Goal: Task Accomplishment & Management: Use online tool/utility

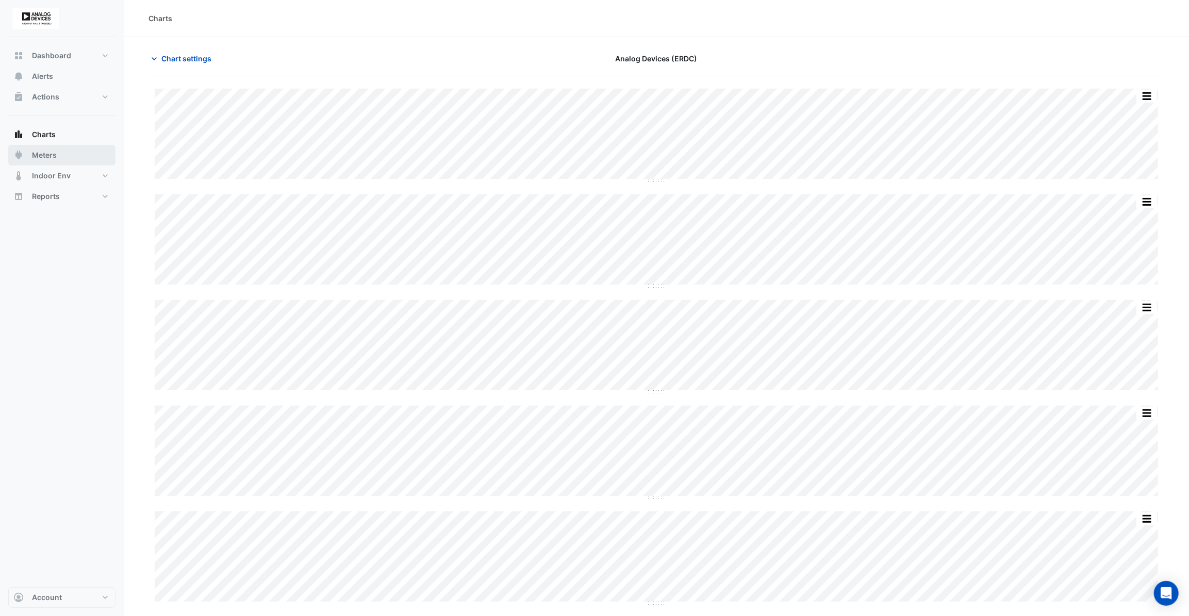
click at [58, 150] on button "Meters" at bounding box center [61, 155] width 107 height 21
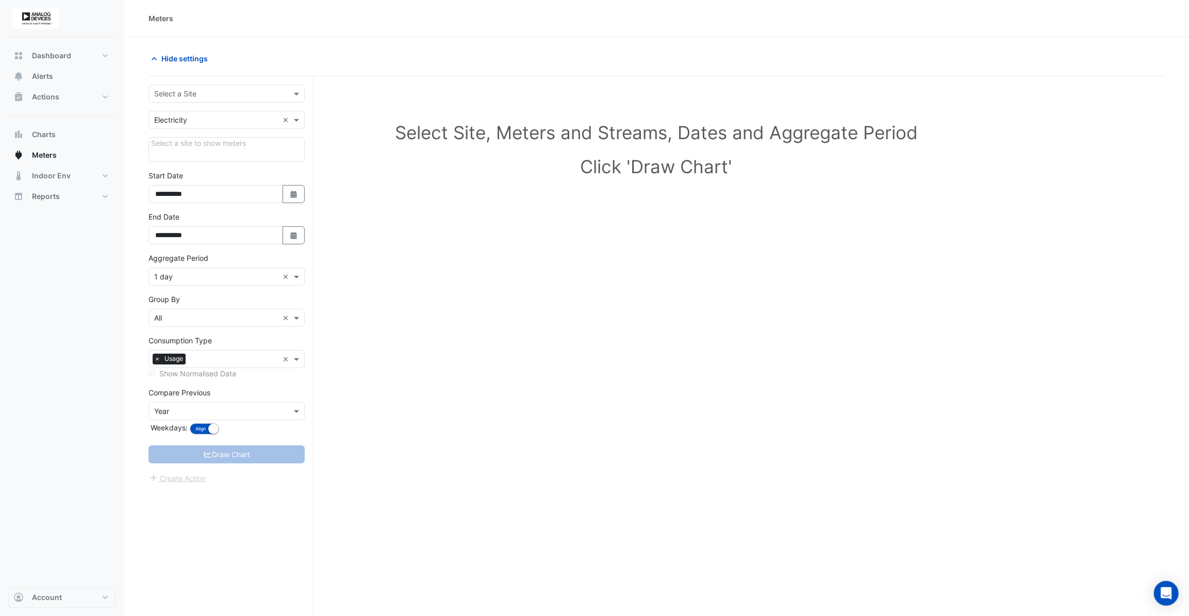
click at [263, 98] on div "Select a Site" at bounding box center [218, 93] width 138 height 11
click at [214, 116] on span "Analog Devices (ERDC)" at bounding box center [196, 115] width 78 height 9
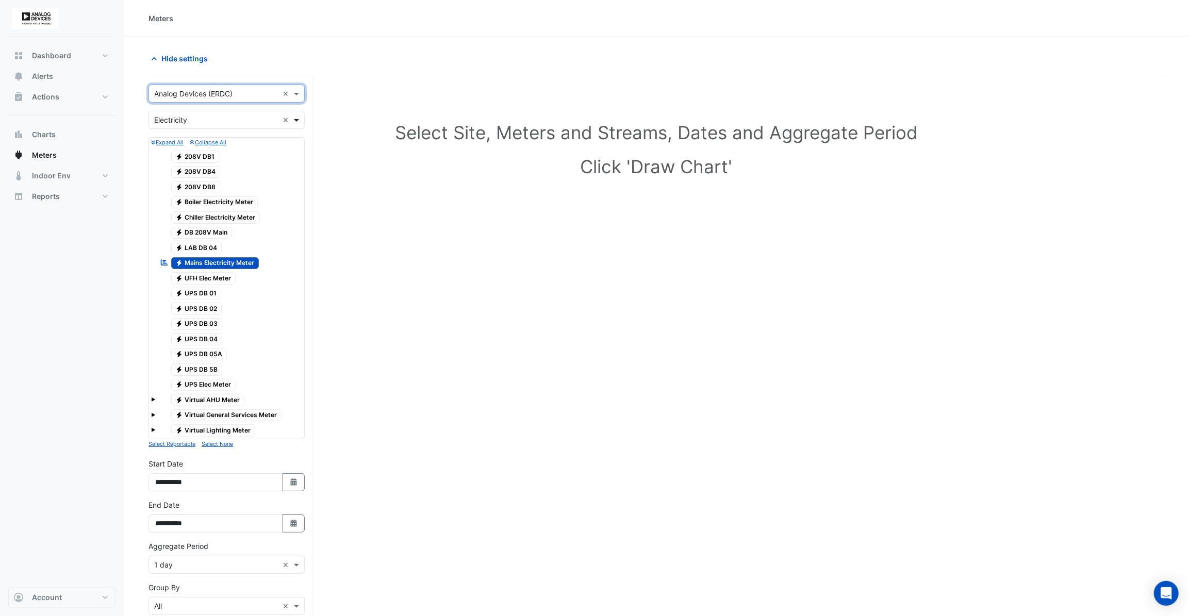
click at [297, 120] on span at bounding box center [297, 120] width 13 height 11
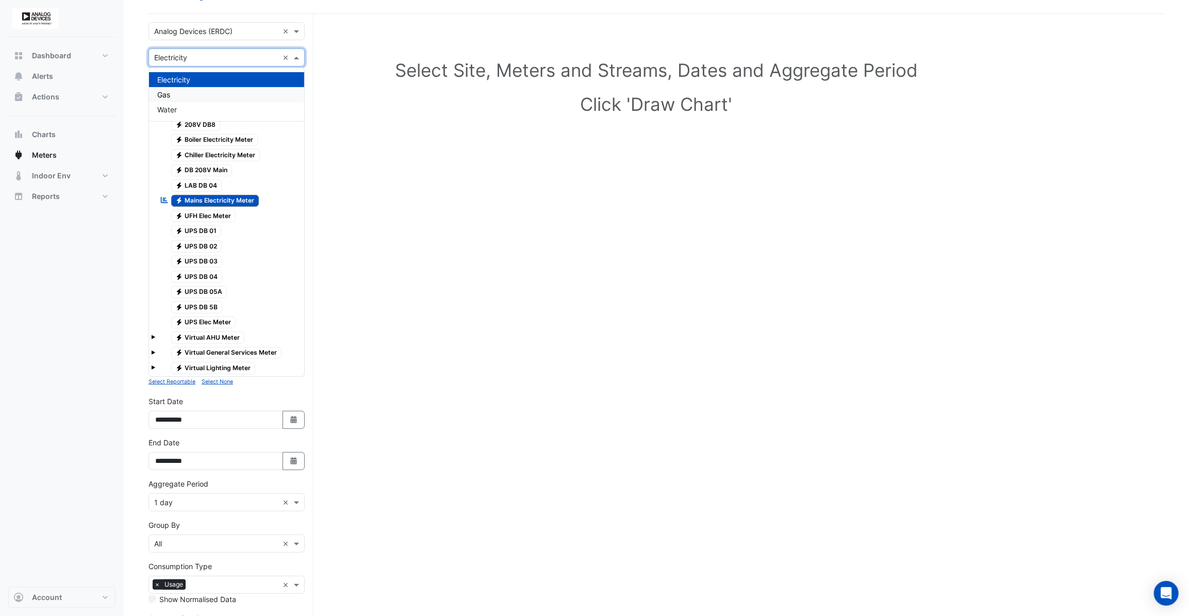
scroll to position [46, 0]
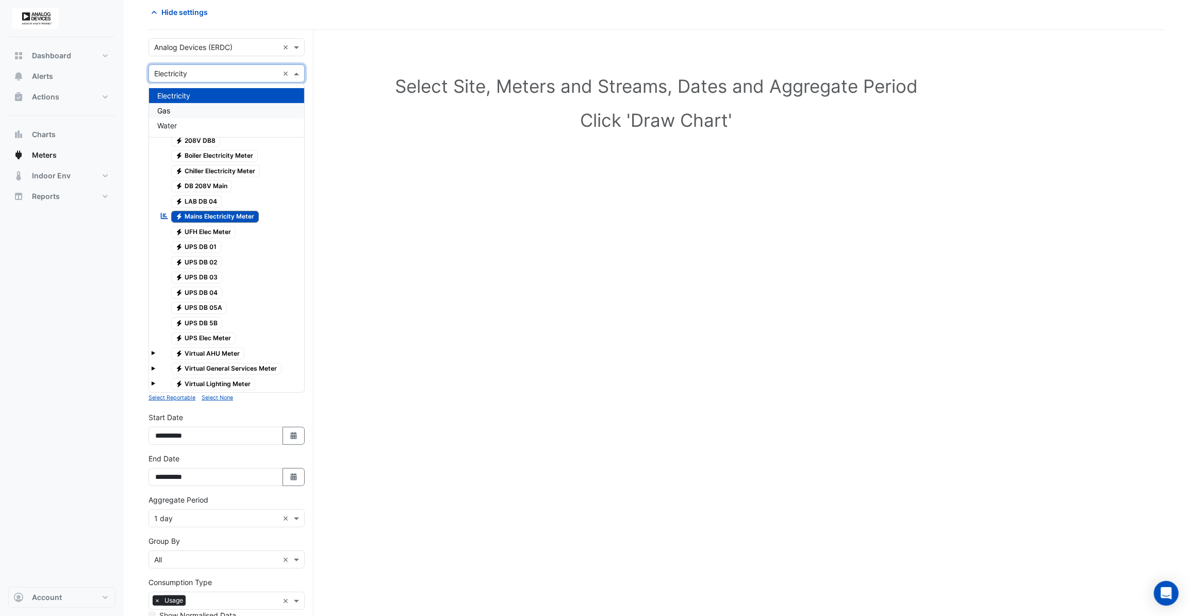
click at [183, 112] on div "Gas" at bounding box center [226, 110] width 155 height 15
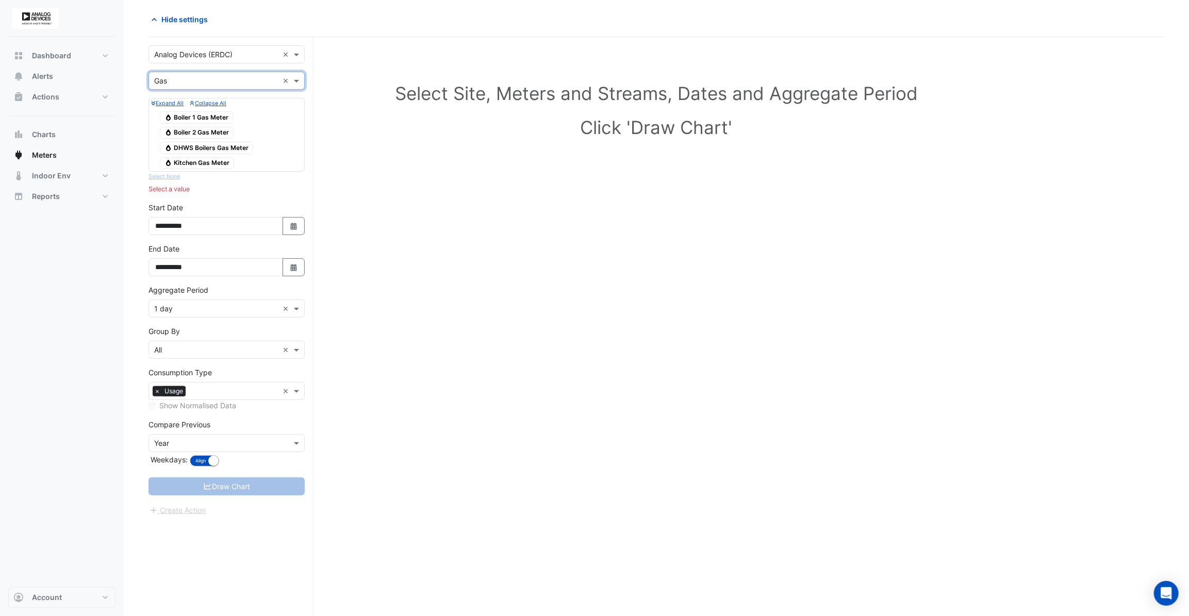
scroll to position [39, 0]
click at [193, 119] on span "Gas Boiler 1 Gas Meter" at bounding box center [196, 118] width 73 height 12
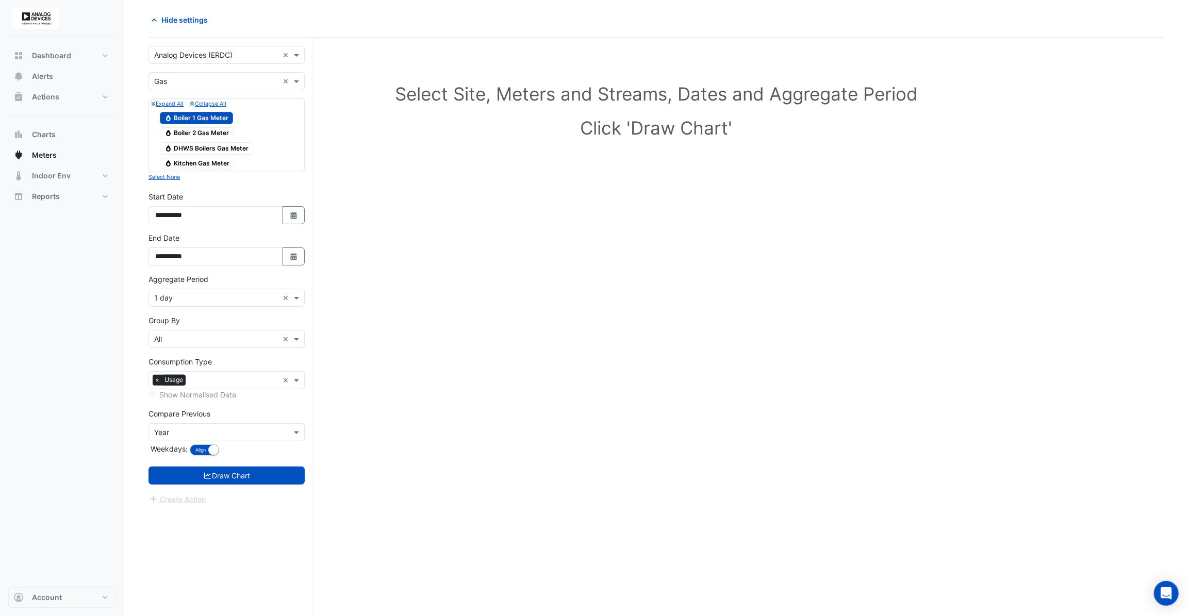
click at [193, 134] on span "Gas Boiler 2 Gas Meter" at bounding box center [197, 133] width 74 height 12
click at [194, 141] on div "Gas DHWS Boilers Gas Meter" at bounding box center [206, 148] width 99 height 14
click at [190, 154] on div "Gas DHWS Boilers Gas Meter" at bounding box center [206, 148] width 99 height 14
click at [194, 151] on span "Gas DHWS Boilers Gas Meter" at bounding box center [206, 148] width 93 height 12
click at [194, 160] on span "Gas Kitchen Gas Meter" at bounding box center [197, 164] width 74 height 12
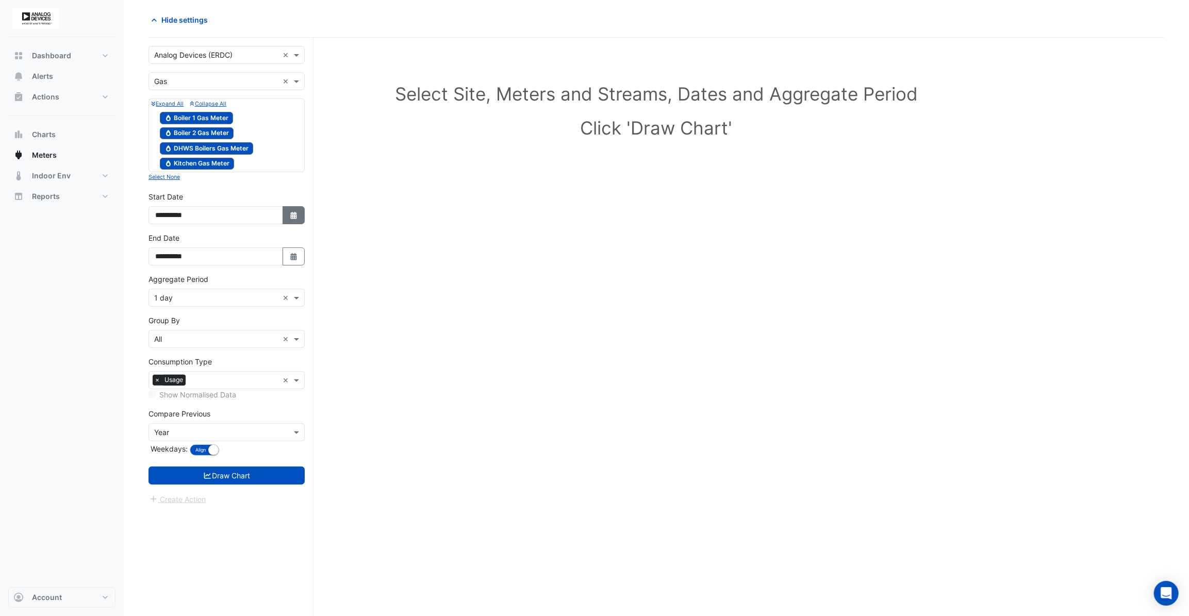
click at [293, 221] on button "Select Date" at bounding box center [294, 215] width 23 height 18
select select "*"
select select "****"
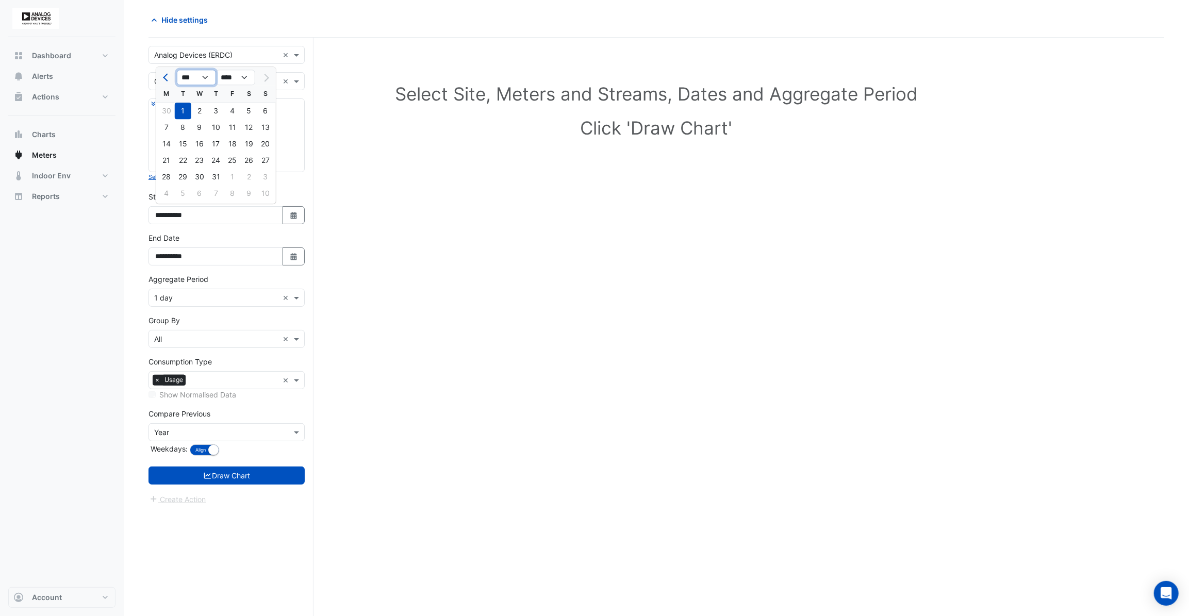
click at [203, 80] on select "*** *** *** *** *** *** ***" at bounding box center [196, 77] width 39 height 15
select select "*"
click at [177, 70] on select "*** *** *** *** *** *** ***" at bounding box center [196, 77] width 39 height 15
click at [263, 113] on div "1" at bounding box center [265, 111] width 17 height 17
type input "**********"
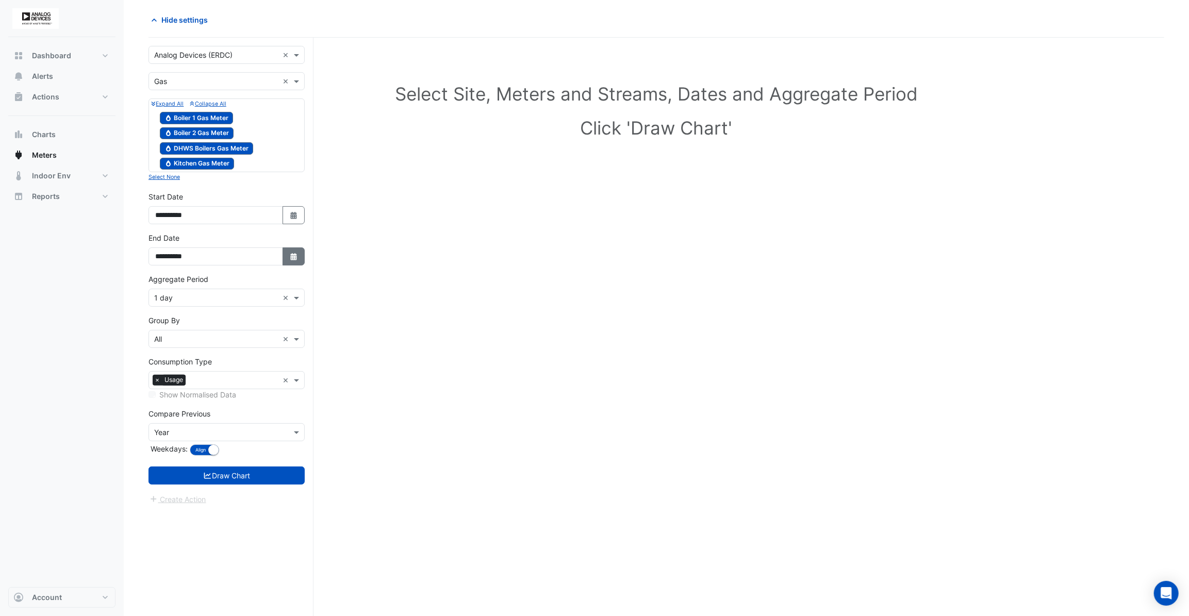
click at [296, 250] on button "Select Date" at bounding box center [294, 257] width 23 height 18
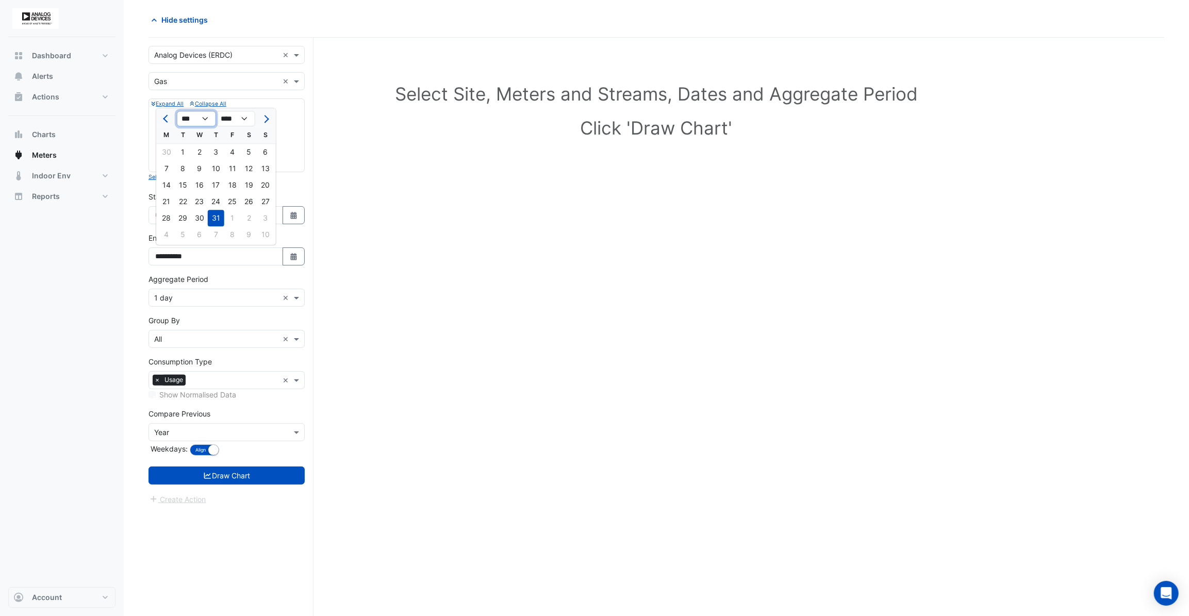
click at [202, 117] on select "*** *** *** *** *** *** ***" at bounding box center [196, 118] width 39 height 15
select select "*"
click at [177, 111] on select "*** *** *** *** *** *** ***" at bounding box center [196, 118] width 39 height 15
click at [200, 217] on div "27" at bounding box center [199, 218] width 17 height 17
type input "**********"
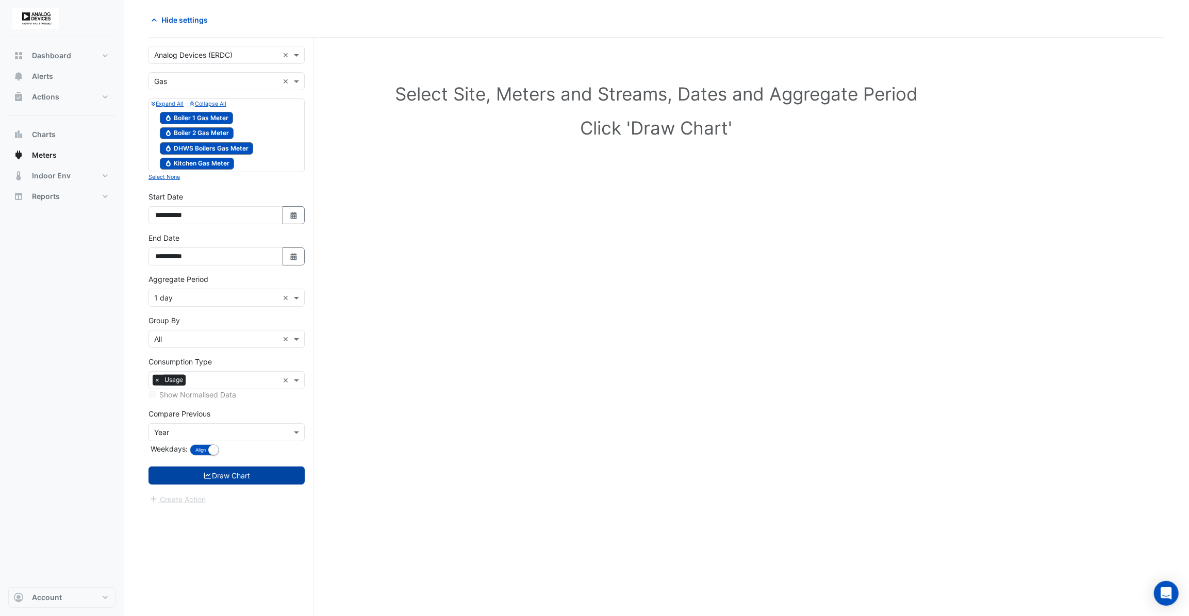
click at [204, 480] on button "Draw Chart" at bounding box center [227, 476] width 156 height 18
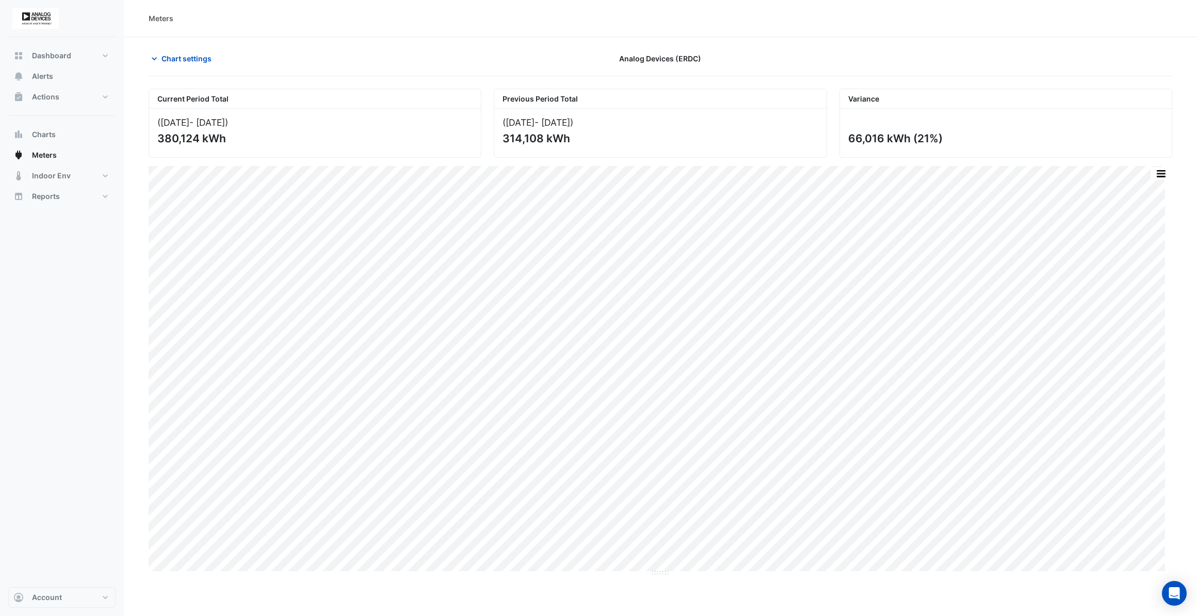
click at [61, 374] on div "Dashboard Portfolio Ratings Performance Alerts Actions Site Manager Charts" at bounding box center [61, 312] width 107 height 550
click at [52, 56] on span "Dashboard" at bounding box center [51, 56] width 39 height 10
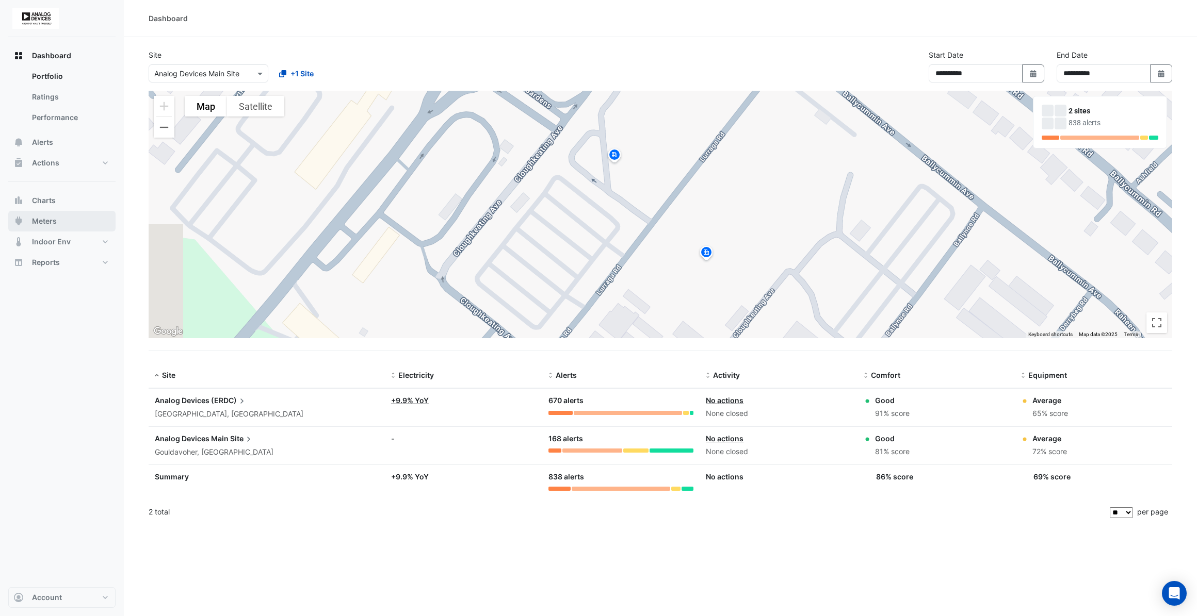
click at [60, 221] on button "Meters" at bounding box center [61, 221] width 107 height 21
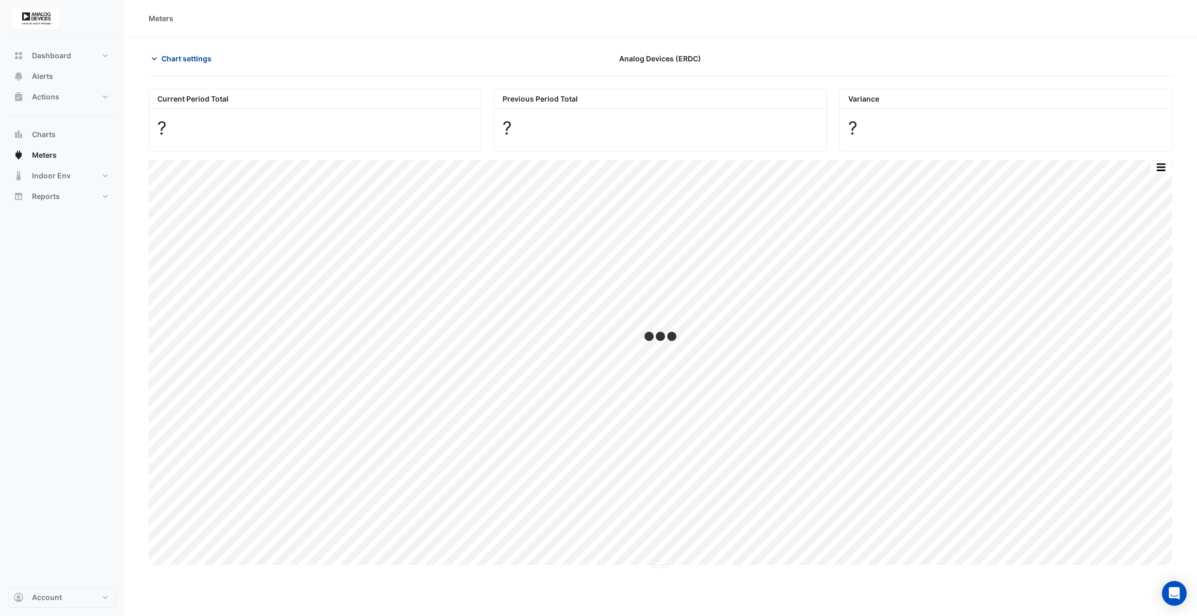
click at [190, 59] on span "Chart settings" at bounding box center [186, 58] width 50 height 11
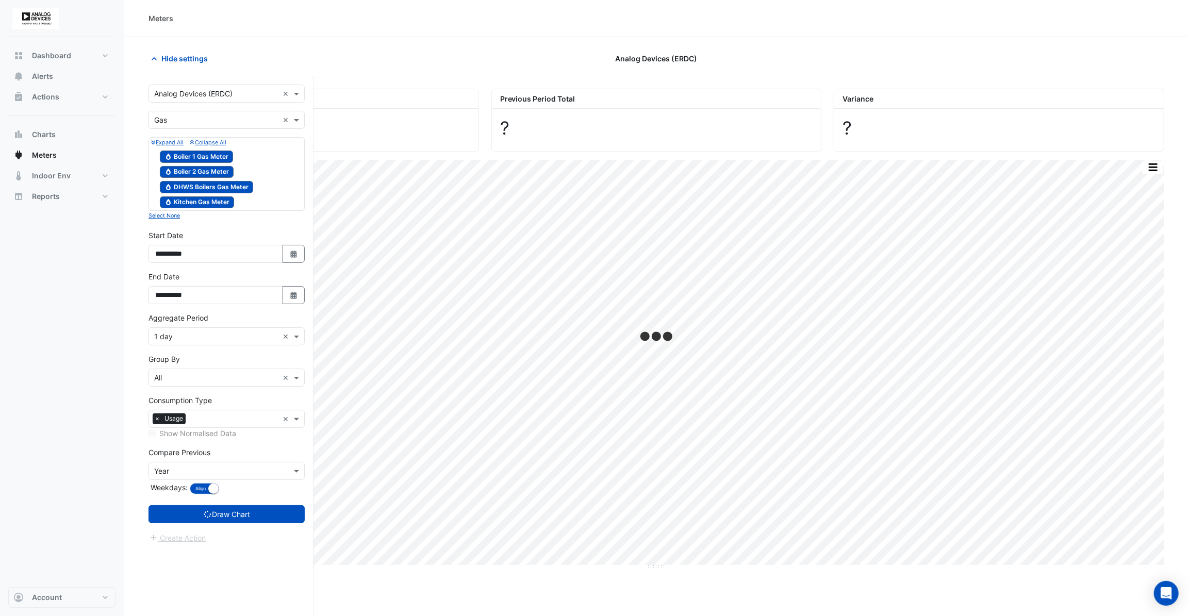
click at [188, 123] on input "text" at bounding box center [216, 120] width 124 height 11
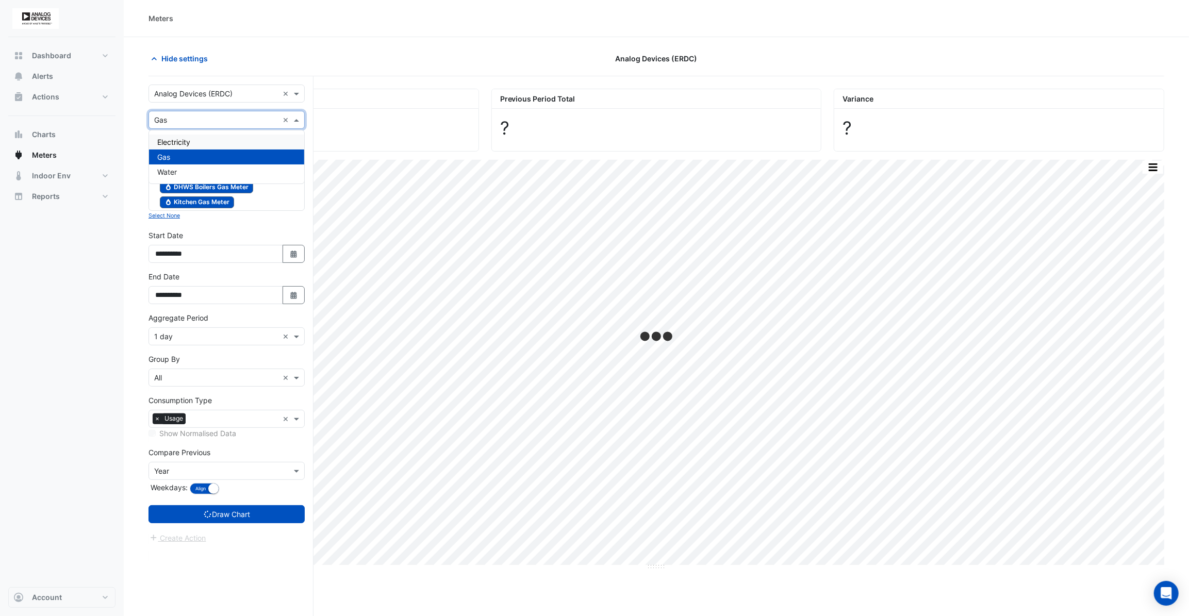
click at [188, 139] on span "Electricity" at bounding box center [173, 142] width 33 height 9
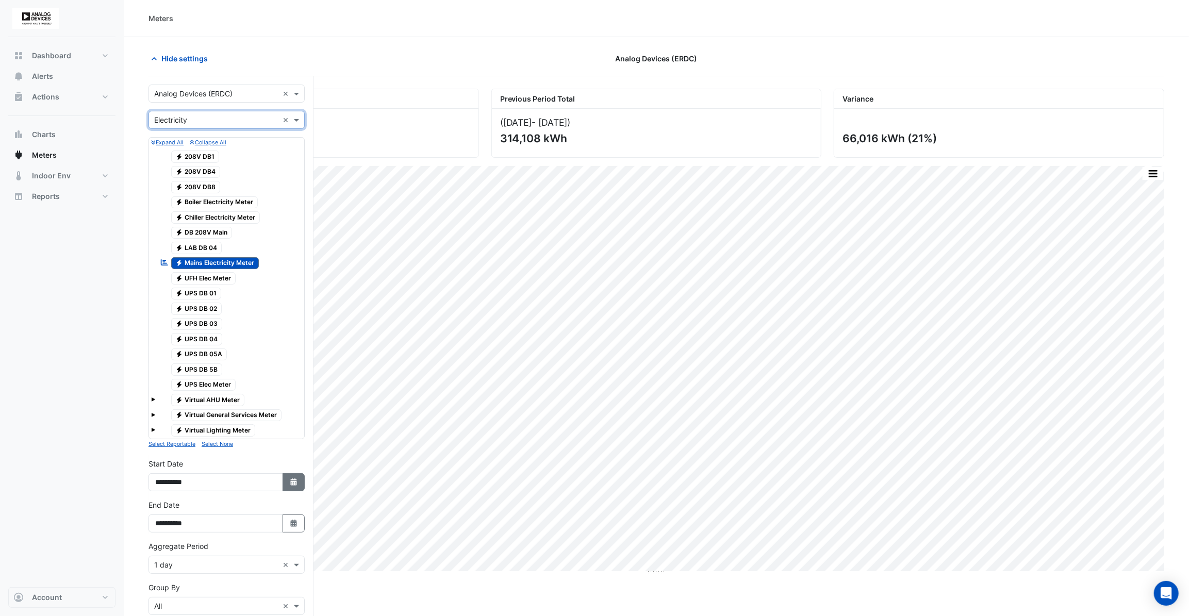
click at [300, 477] on button "Select Date" at bounding box center [294, 483] width 23 height 18
select select "*"
select select "****"
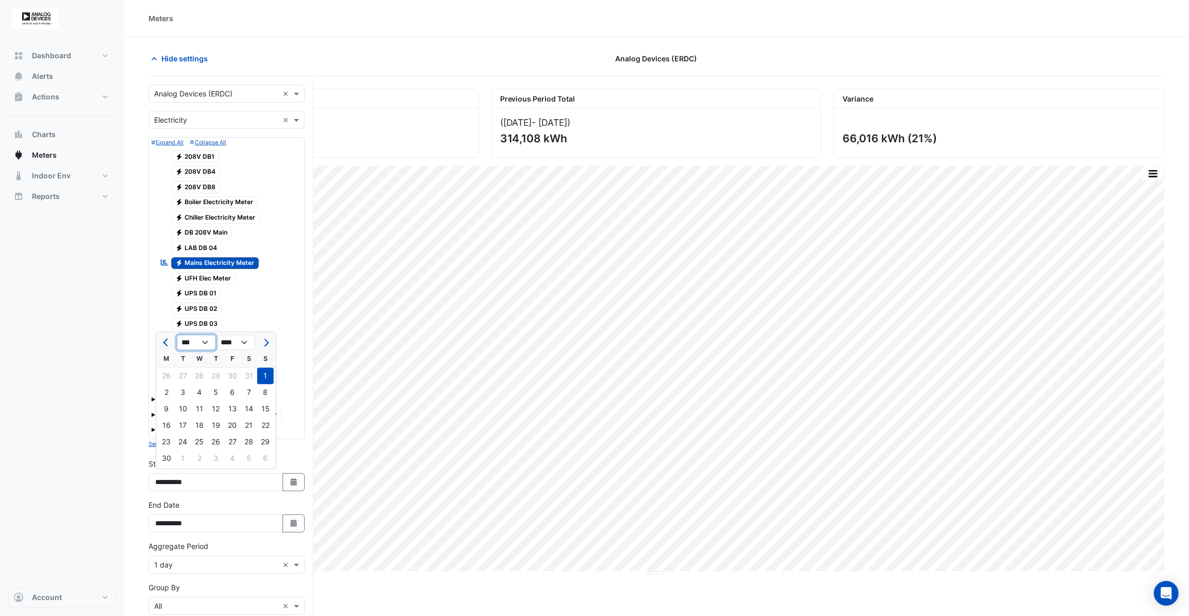
click at [201, 343] on select "*** *** *** *** *** *** *** ***" at bounding box center [196, 342] width 39 height 15
select select "*"
click at [177, 335] on select "*** *** *** *** *** *** *** ***" at bounding box center [196, 342] width 39 height 15
click at [202, 374] on div "1" at bounding box center [199, 376] width 17 height 17
type input "**********"
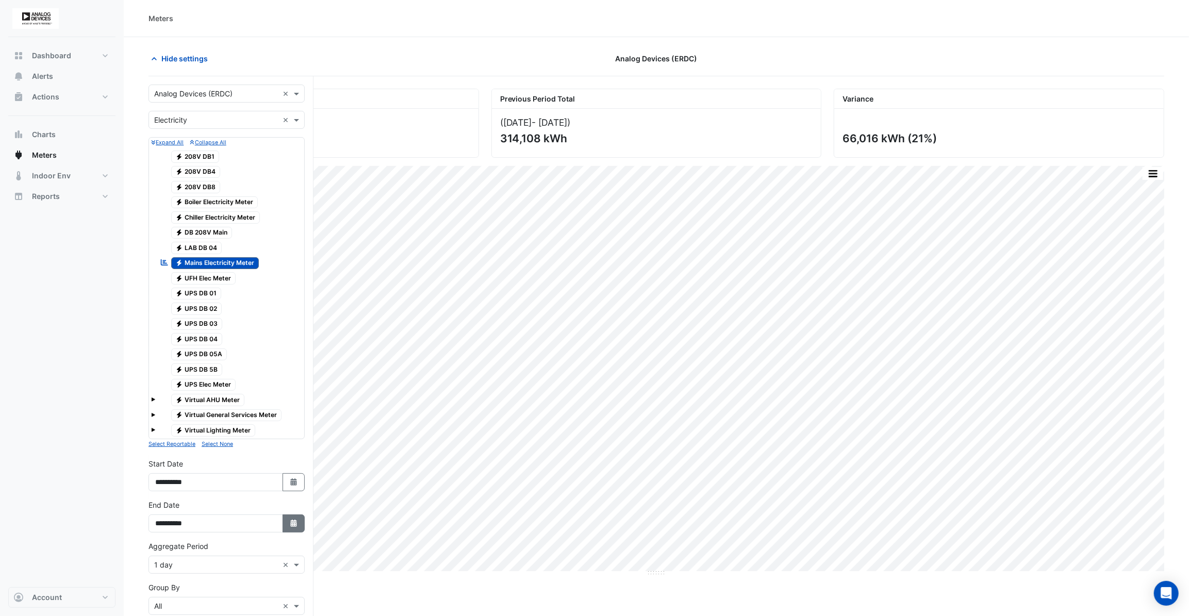
click at [295, 524] on icon "button" at bounding box center [293, 523] width 6 height 7
select select "*"
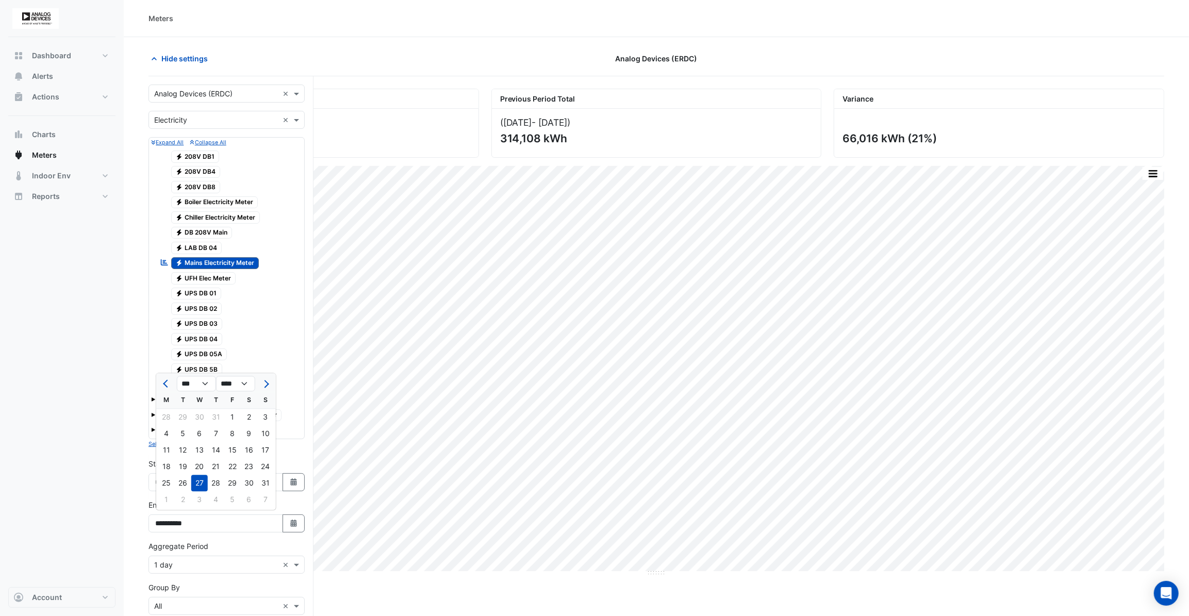
click at [201, 479] on div "27" at bounding box center [199, 483] width 17 height 17
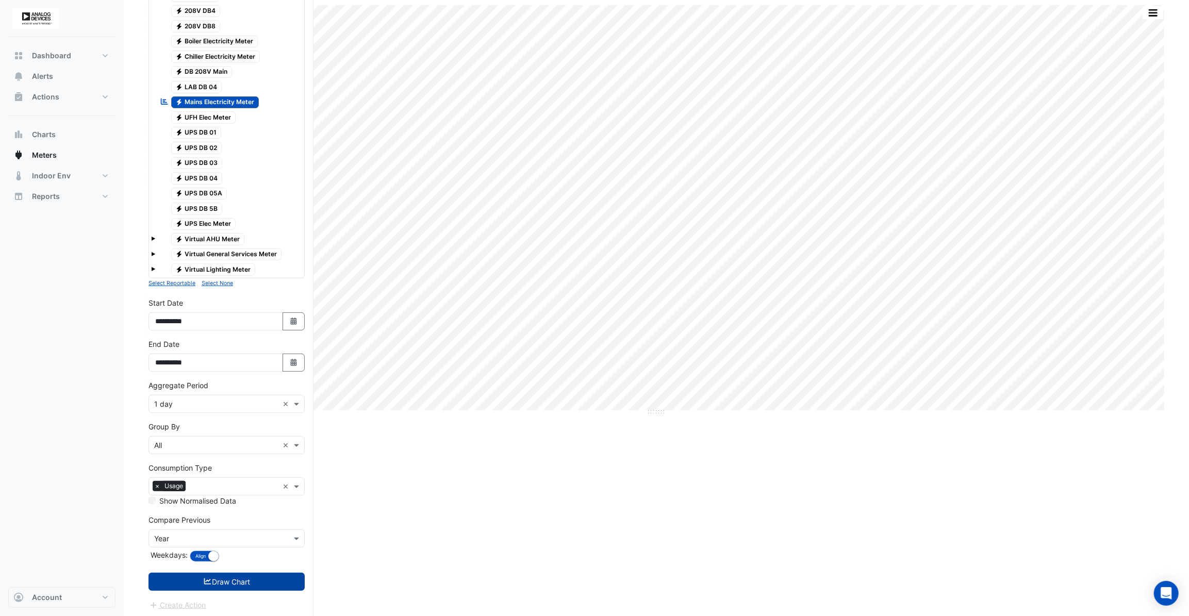
click at [264, 579] on button "Draw Chart" at bounding box center [227, 582] width 156 height 18
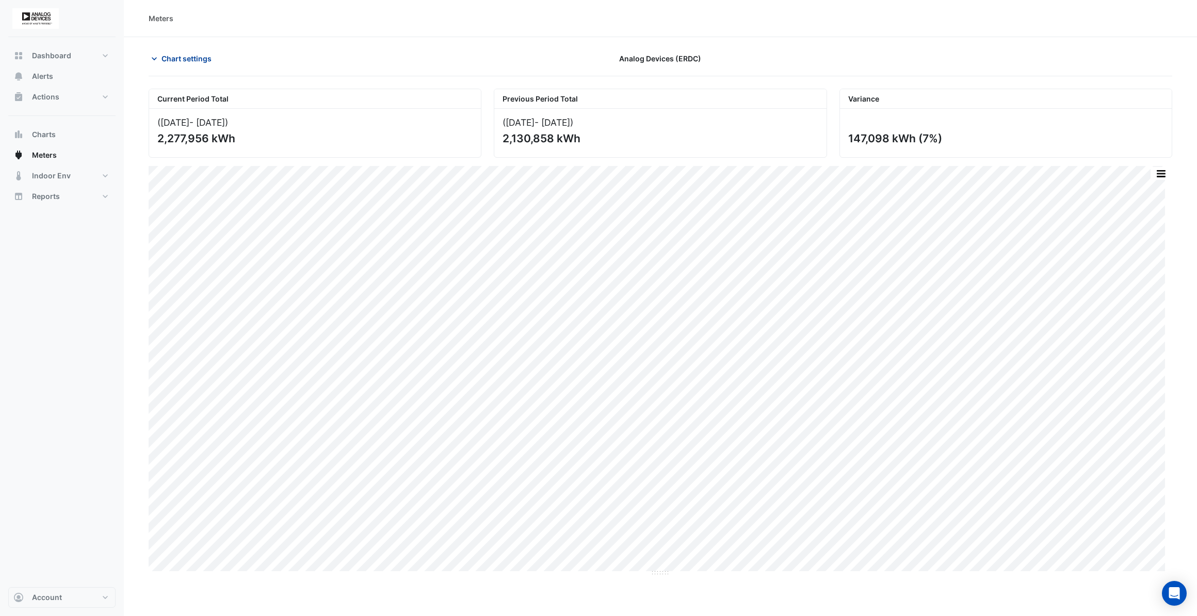
click at [167, 62] on span "Chart settings" at bounding box center [186, 58] width 50 height 11
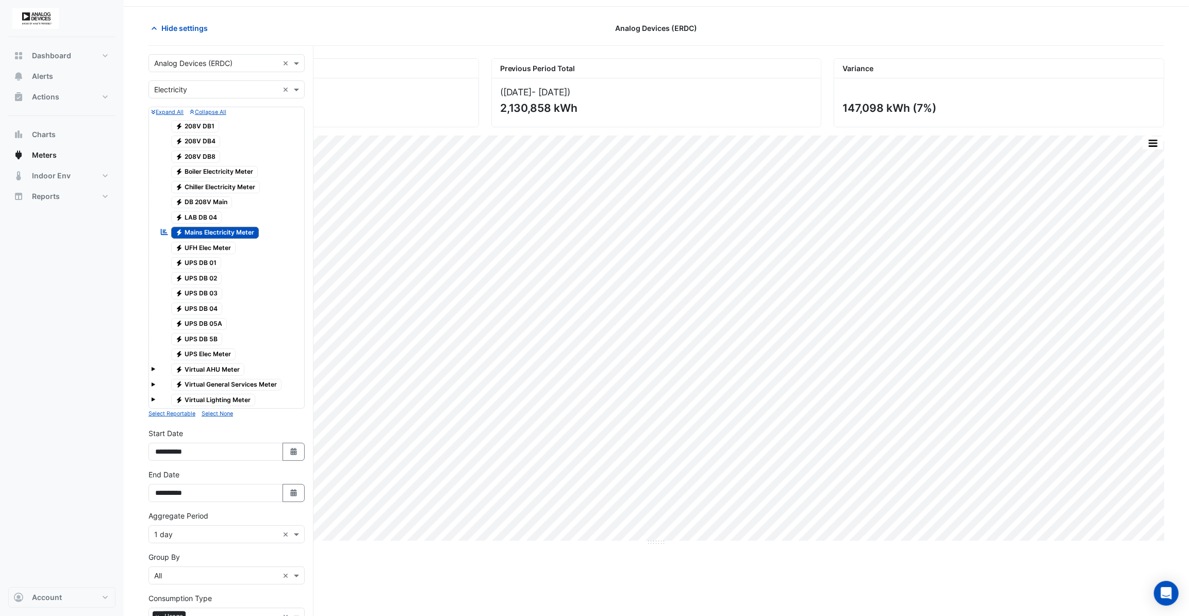
scroll to position [46, 0]
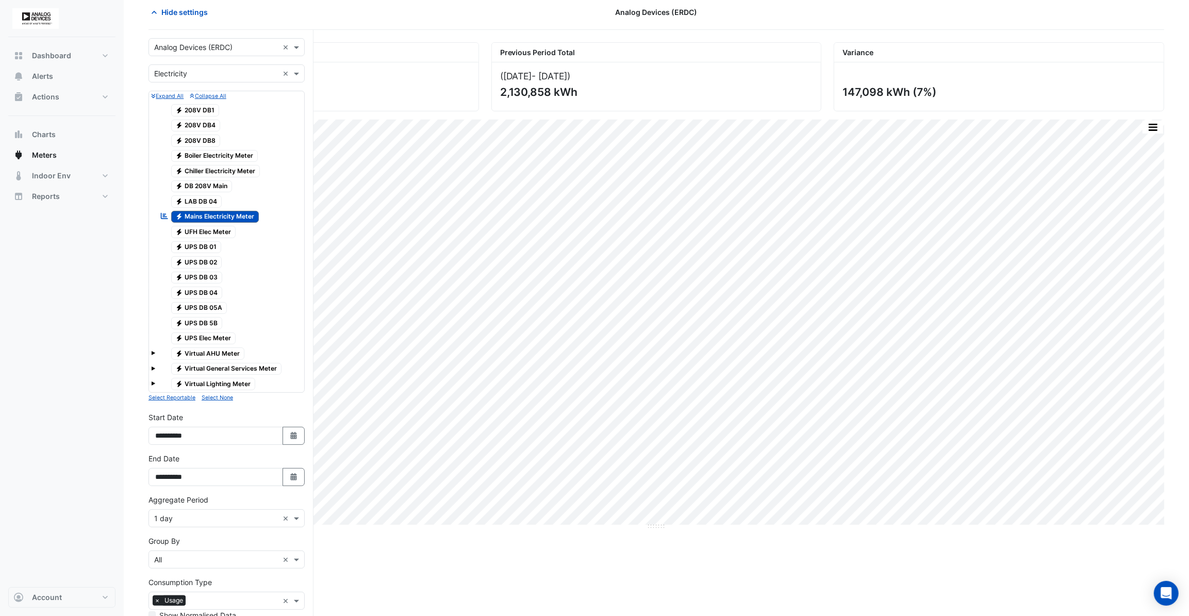
click at [222, 353] on span "Electricity Virtual AHU Meter" at bounding box center [208, 354] width 74 height 12
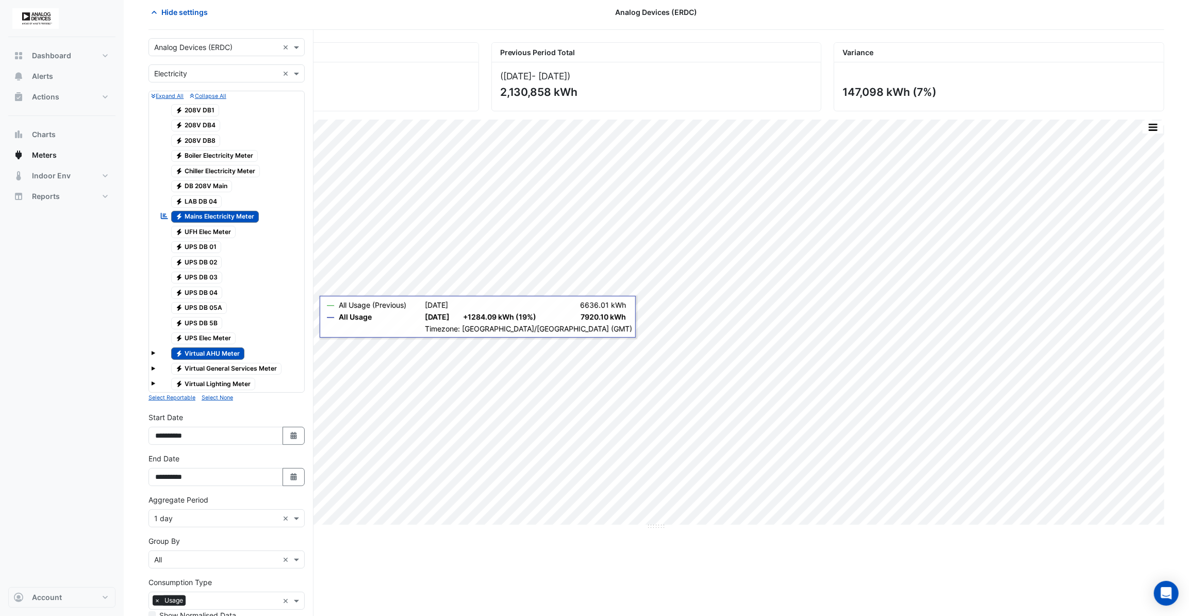
click at [236, 155] on span "Electricity Boiler Electricity Meter" at bounding box center [214, 156] width 87 height 12
click at [234, 171] on span "Electricity Chiller Electricity Meter" at bounding box center [215, 171] width 89 height 12
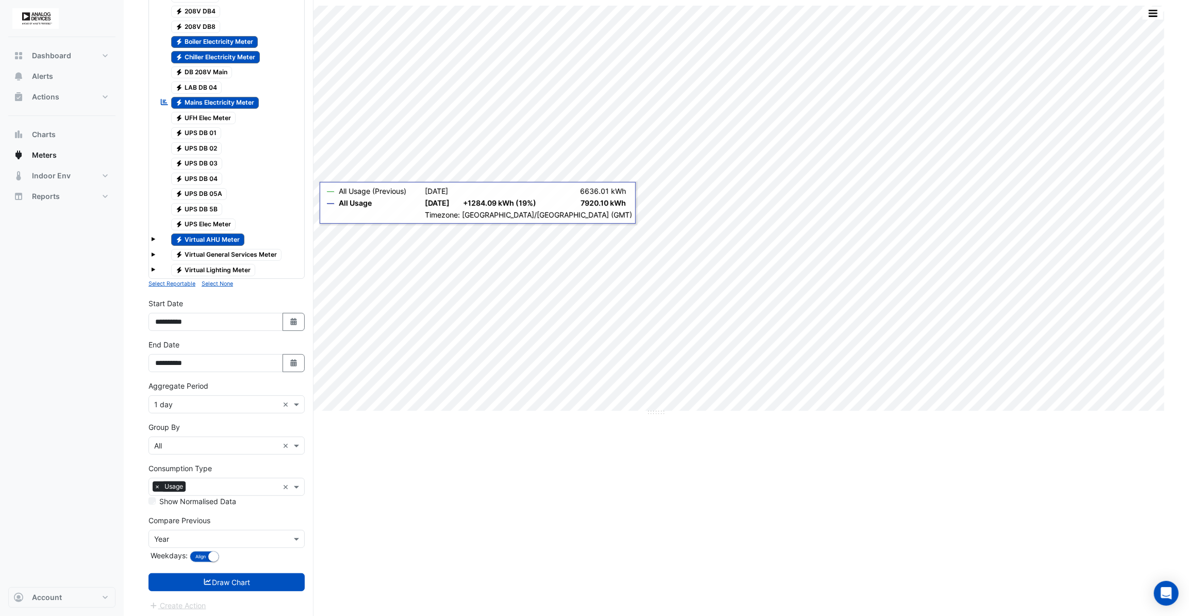
scroll to position [161, 0]
click at [242, 581] on button "Draw Chart" at bounding box center [227, 582] width 156 height 18
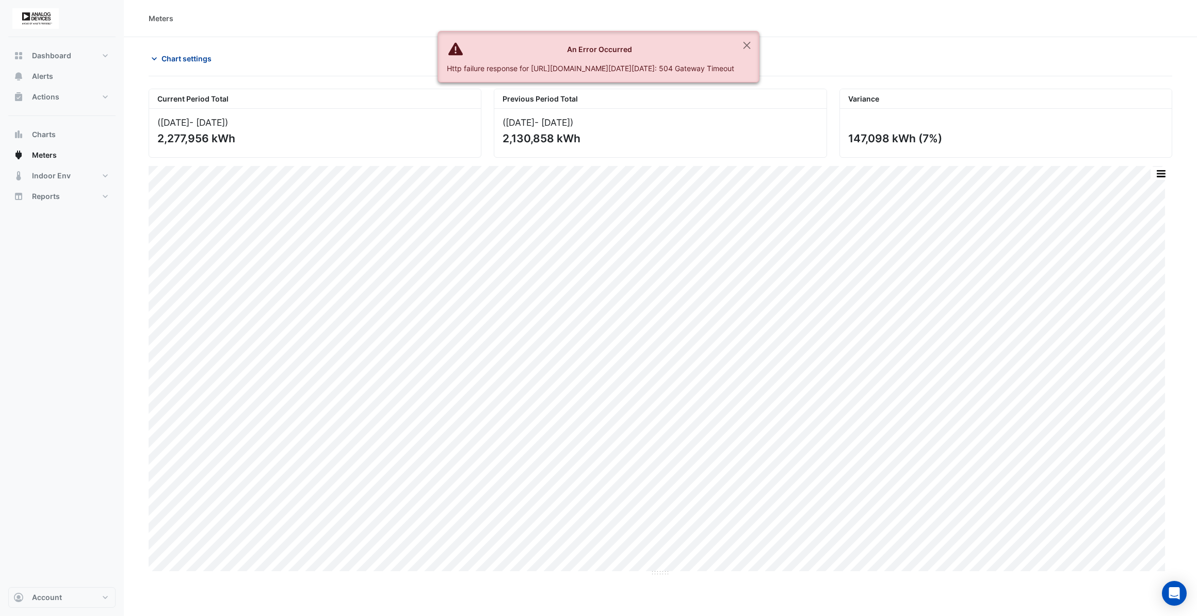
click at [167, 62] on span "Chart settings" at bounding box center [186, 58] width 50 height 11
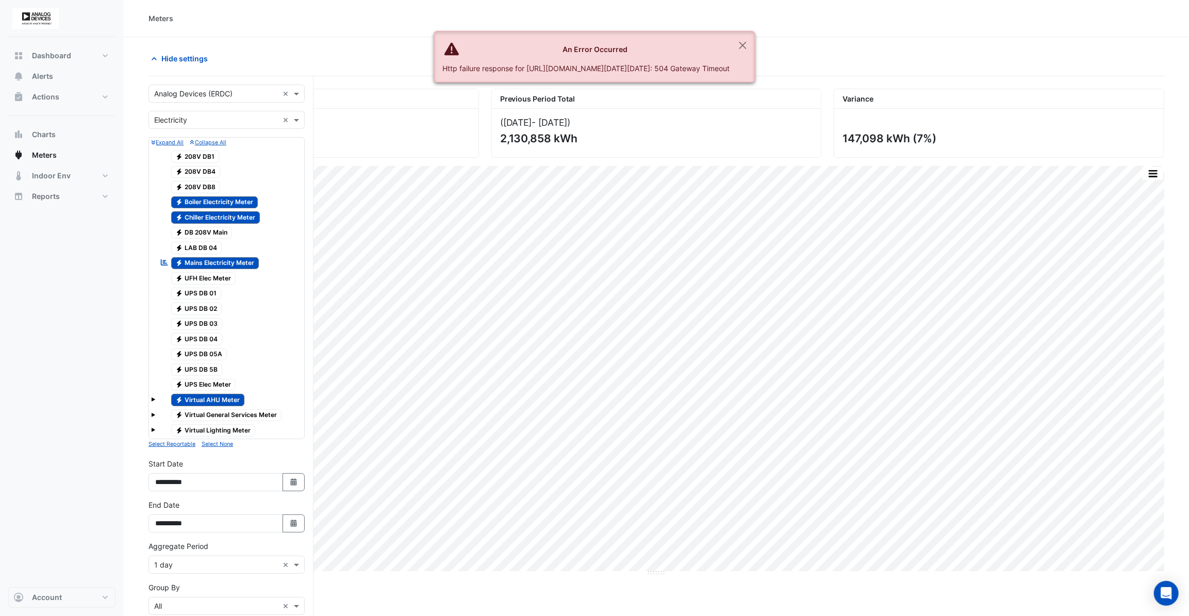
click at [213, 201] on span "Electricity Boiler Electricity Meter" at bounding box center [214, 203] width 87 height 12
click at [204, 213] on span "Electricity Chiller Electricity Meter" at bounding box center [215, 217] width 89 height 12
click at [210, 198] on span "Electricity Boiler Electricity Meter" at bounding box center [214, 203] width 87 height 12
click at [208, 214] on span "Electricity Chiller Electricity Meter" at bounding box center [215, 217] width 89 height 12
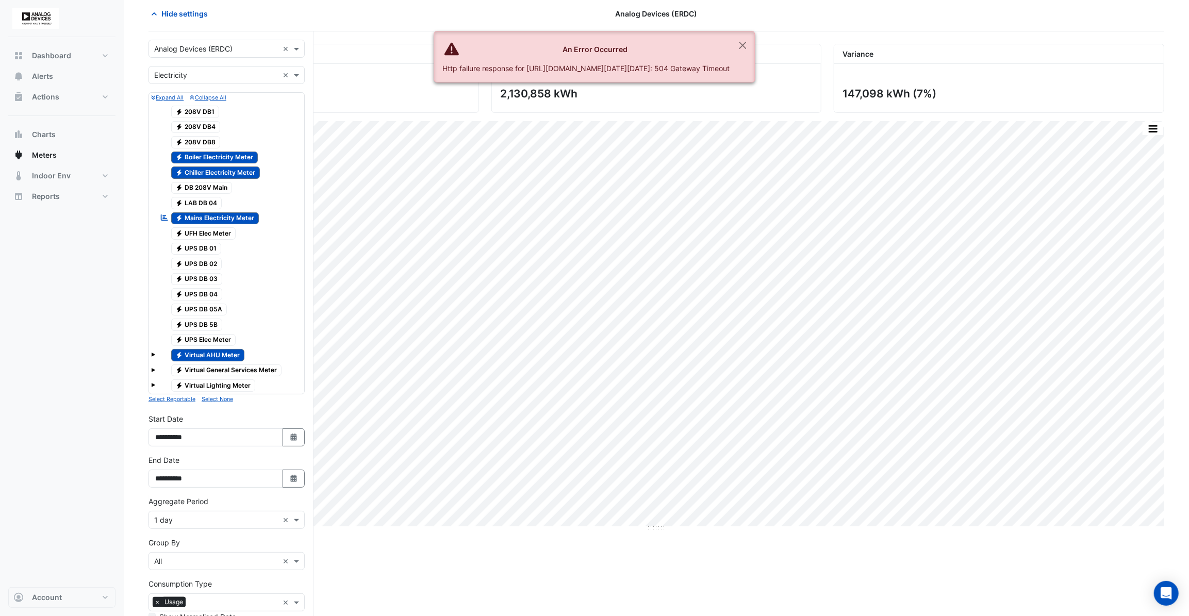
scroll to position [140, 0]
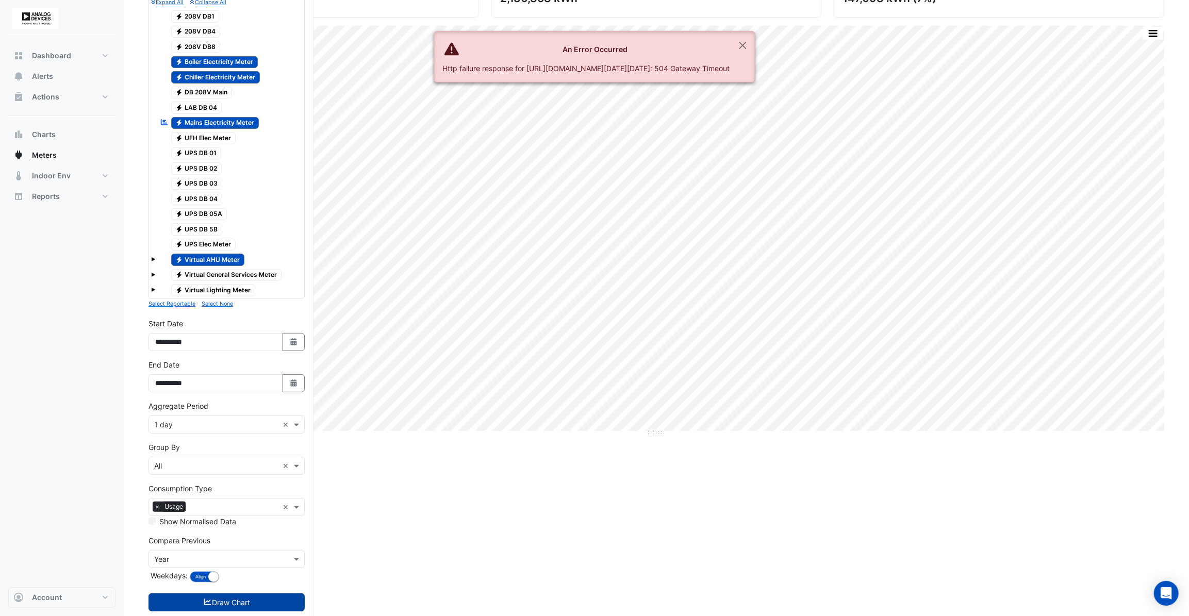
click at [231, 607] on button "Draw Chart" at bounding box center [227, 603] width 156 height 18
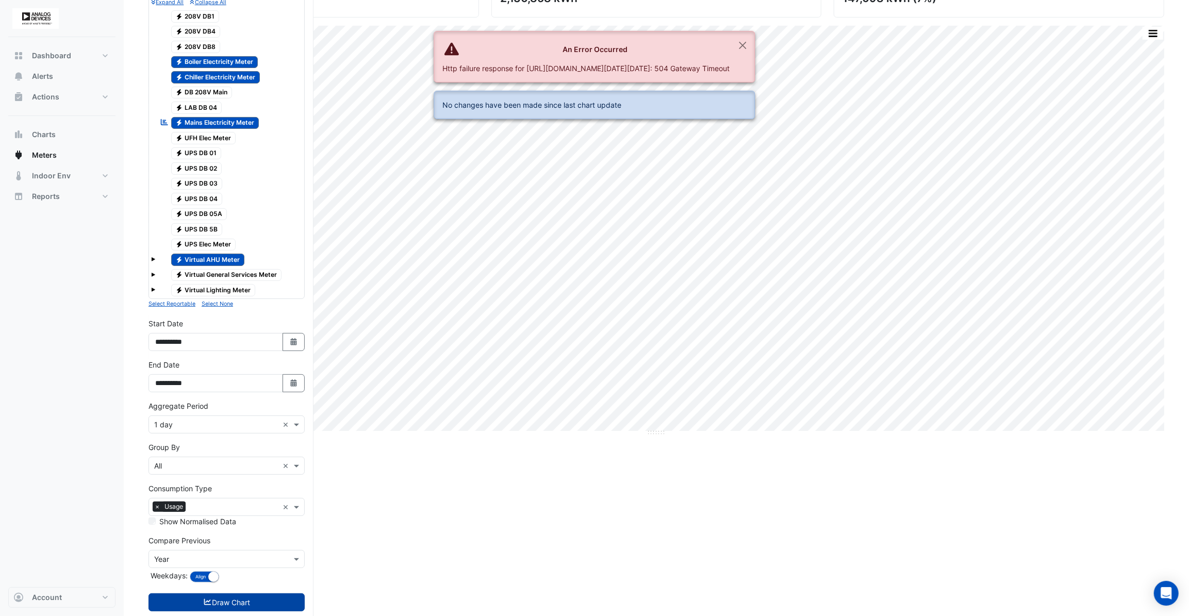
click at [232, 596] on button "Draw Chart" at bounding box center [227, 603] width 156 height 18
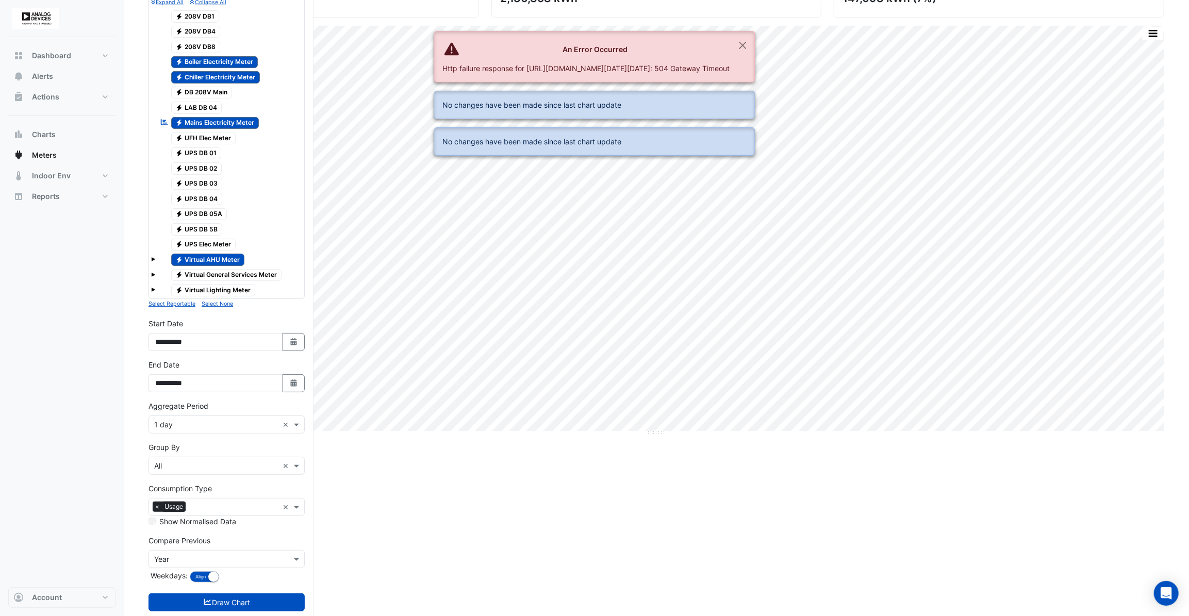
click at [208, 62] on span "Electricity Boiler Electricity Meter" at bounding box center [214, 62] width 87 height 12
click at [206, 75] on span "Electricity Chiller Electricity Meter" at bounding box center [215, 77] width 89 height 12
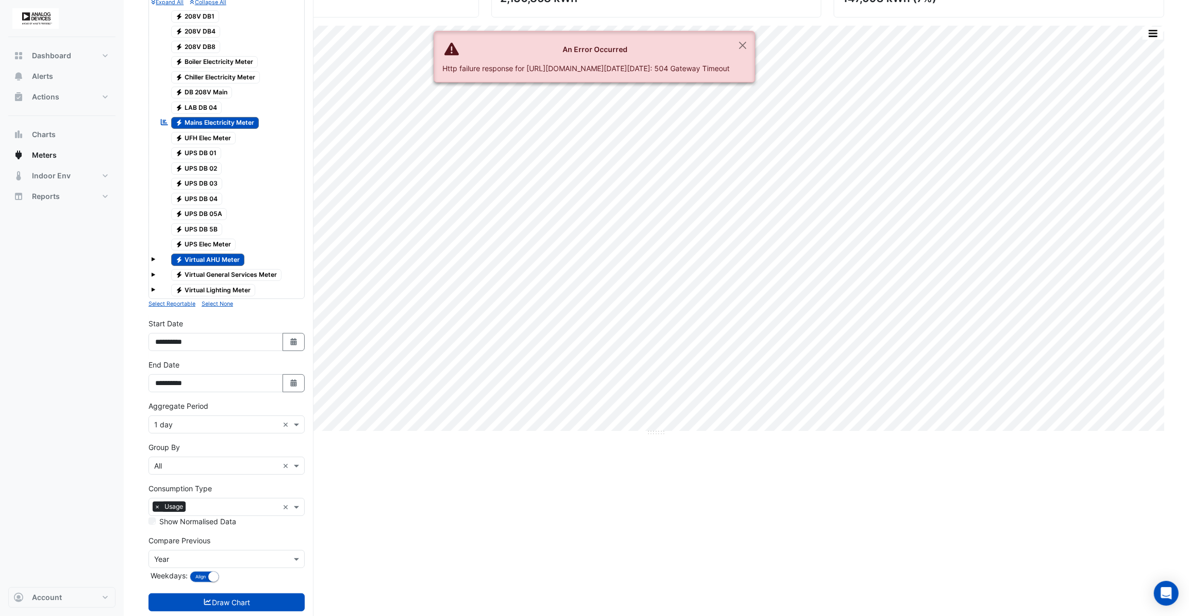
click at [152, 257] on span at bounding box center [153, 259] width 4 height 4
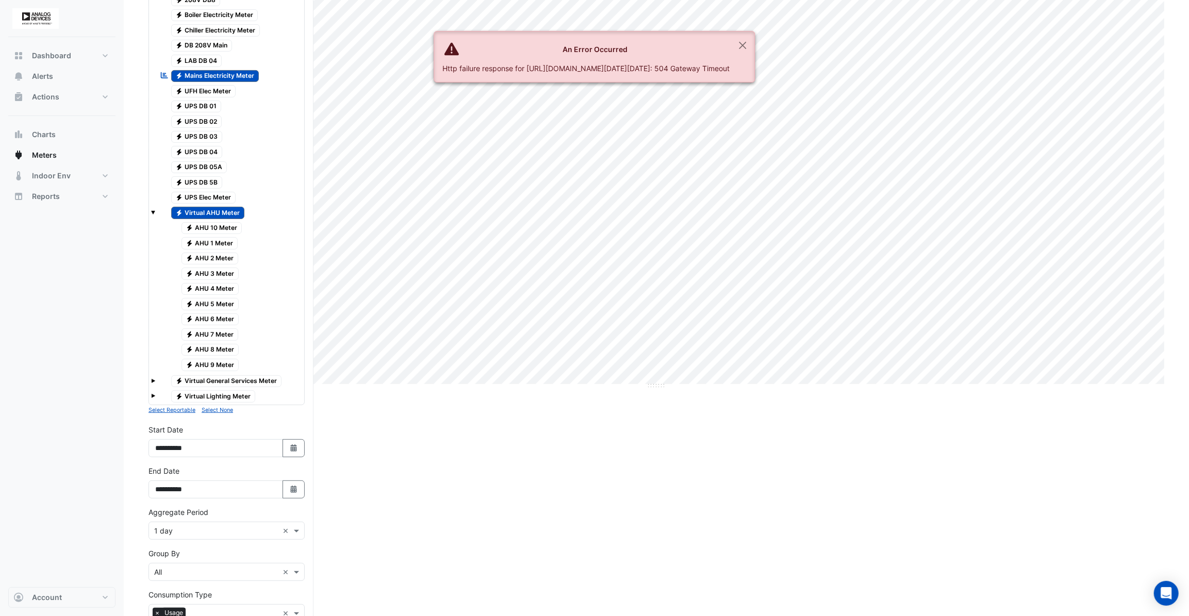
scroll to position [234, 0]
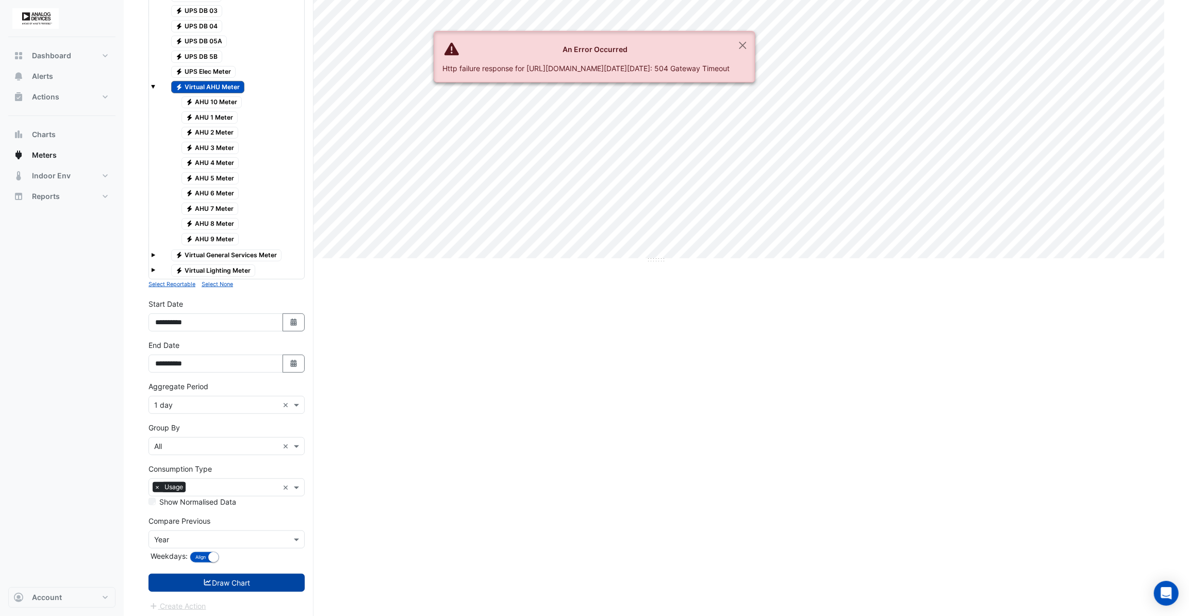
click at [236, 580] on button "Draw Chart" at bounding box center [227, 583] width 156 height 18
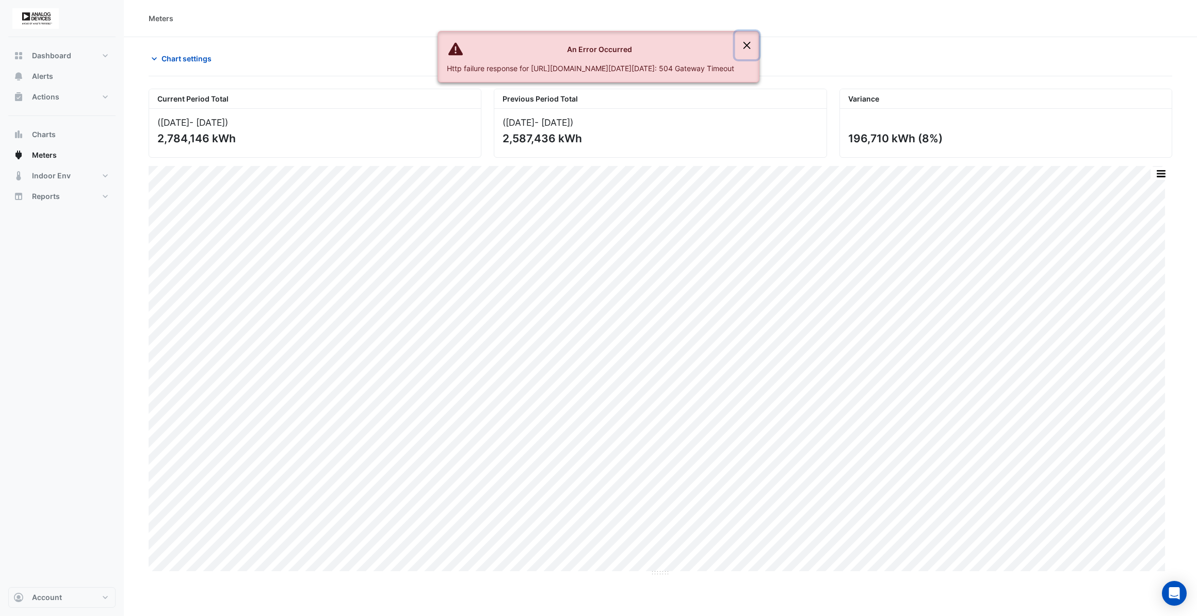
click at [759, 41] on button "Close" at bounding box center [747, 45] width 24 height 28
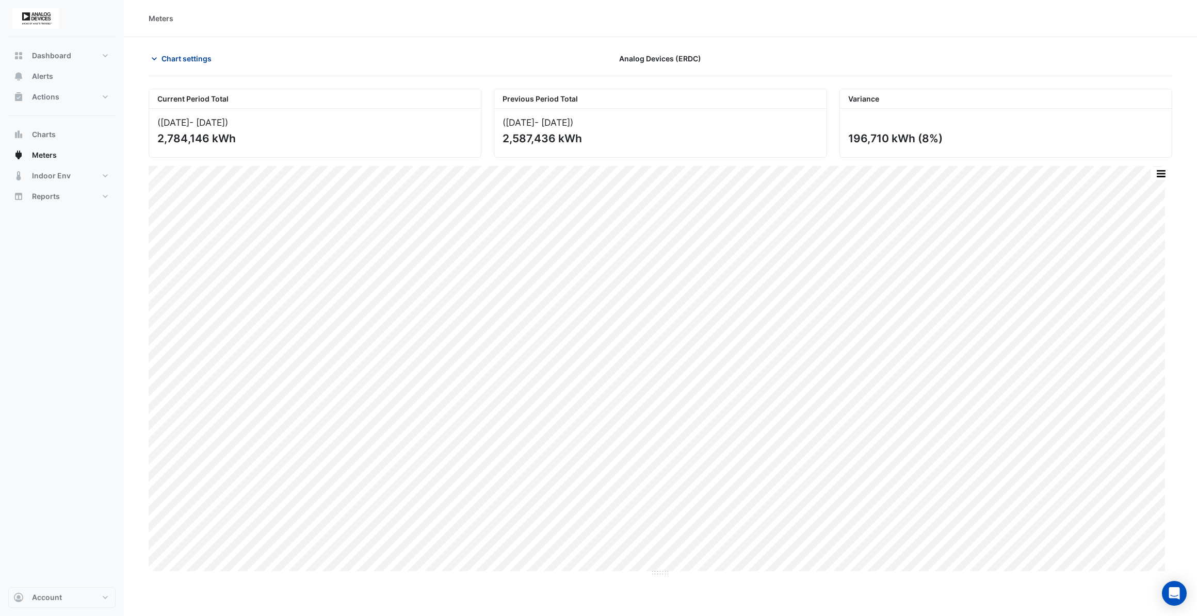
click at [186, 61] on span "Chart settings" at bounding box center [186, 58] width 50 height 11
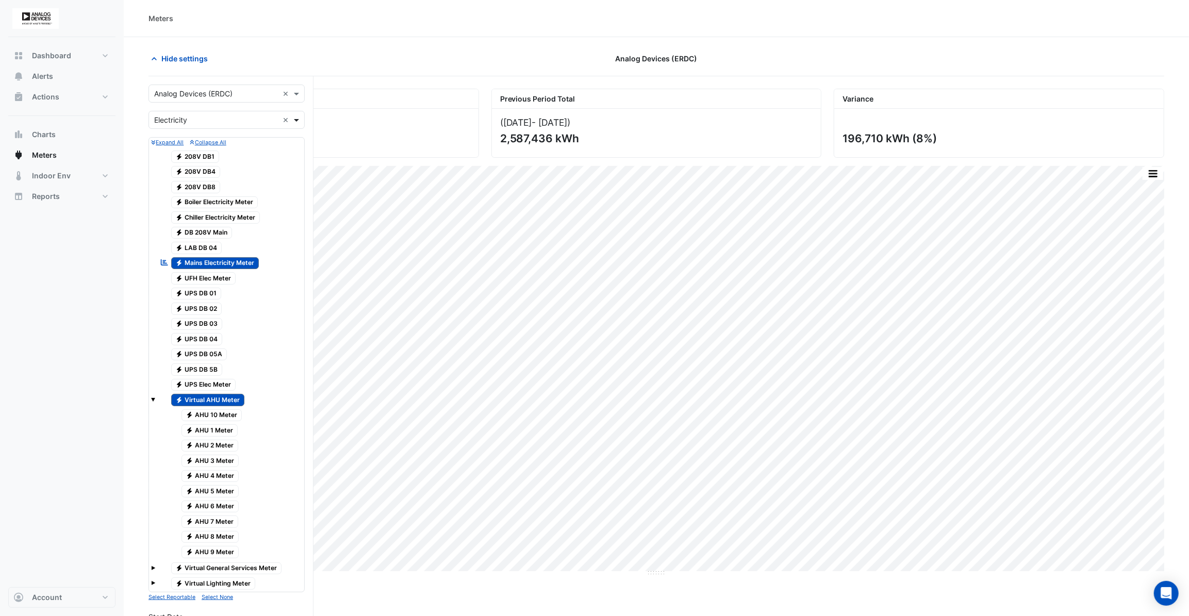
click at [299, 121] on span at bounding box center [297, 120] width 13 height 11
click at [332, 120] on div "([DATE] - [DATE] )" at bounding box center [313, 122] width 313 height 11
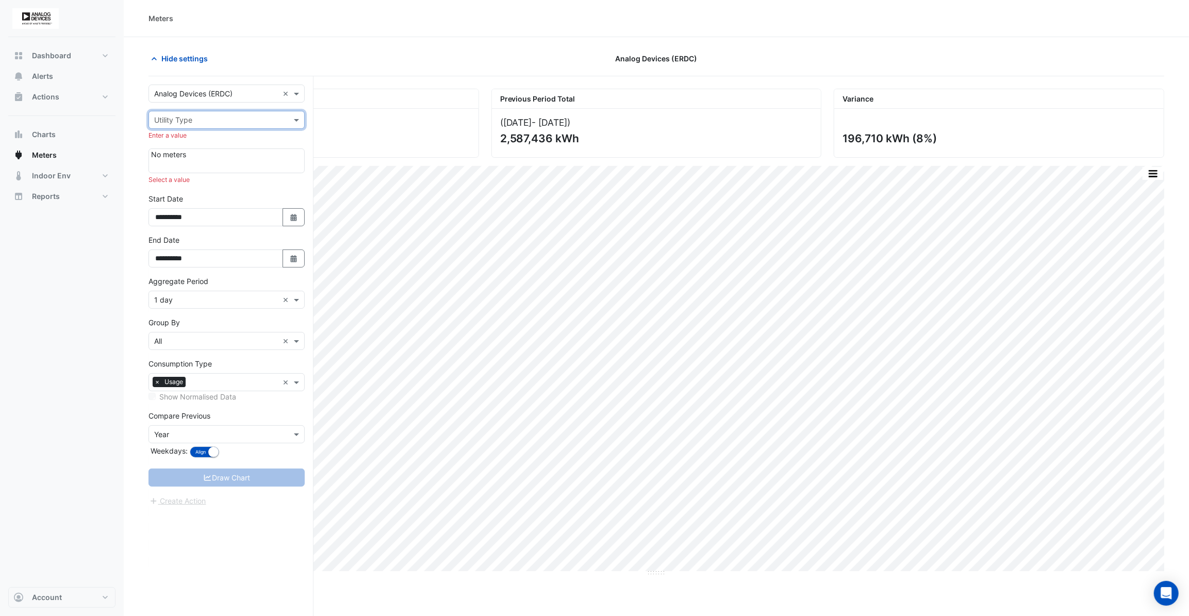
click at [284, 123] on div at bounding box center [226, 120] width 155 height 12
click at [196, 137] on div "Electricity" at bounding box center [226, 142] width 155 height 15
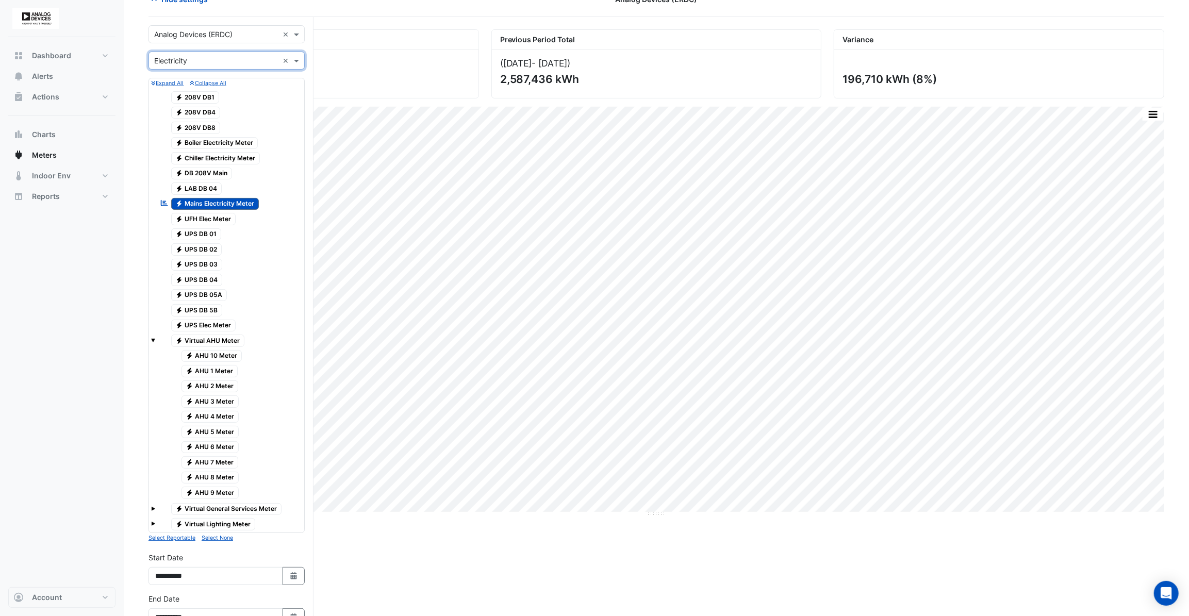
scroll to position [140, 0]
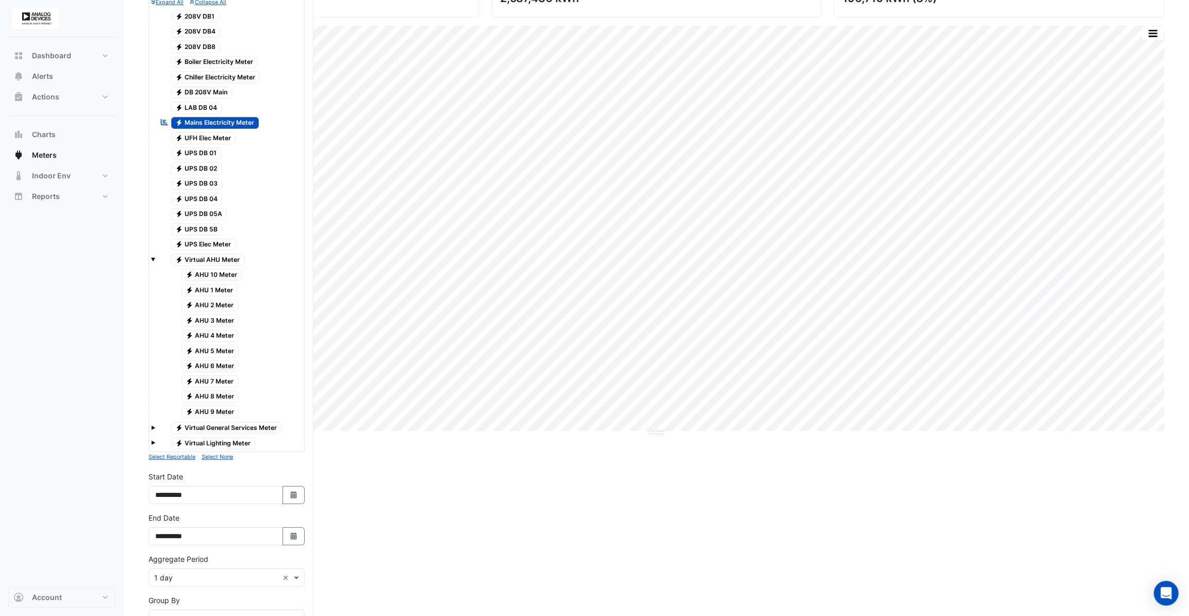
click at [211, 258] on span "Electricity Virtual AHU Meter" at bounding box center [208, 260] width 74 height 12
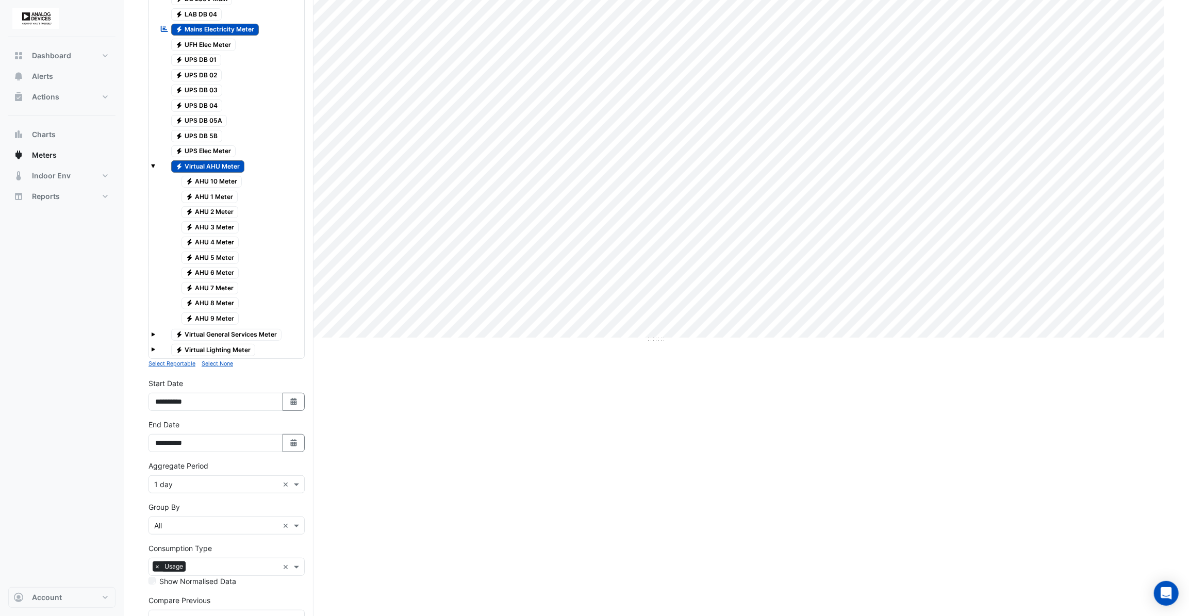
scroll to position [234, 0]
click at [292, 398] on icon "button" at bounding box center [293, 401] width 6 height 7
select select "****"
click at [199, 259] on select "*** *** *** *** *** *** *** ***" at bounding box center [196, 260] width 39 height 15
select select "*"
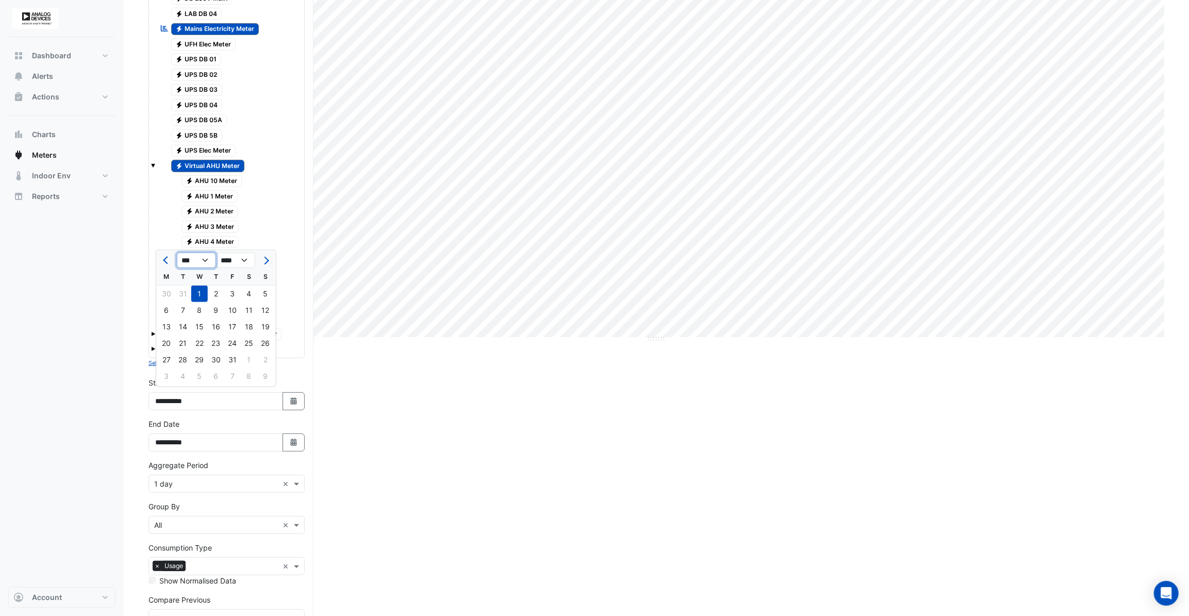
click at [177, 253] on select "*** *** *** *** *** *** *** ***" at bounding box center [196, 260] width 39 height 15
click at [266, 296] on div "1" at bounding box center [265, 294] width 17 height 17
type input "**********"
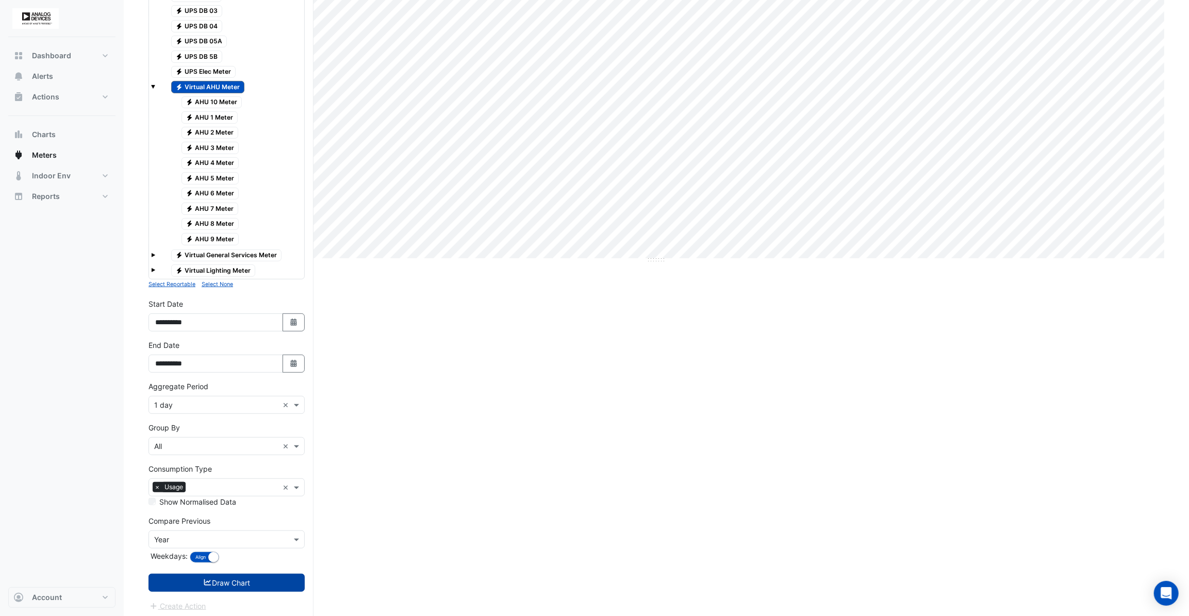
click at [235, 576] on button "Draw Chart" at bounding box center [227, 583] width 156 height 18
